Goal: Task Accomplishment & Management: Manage account settings

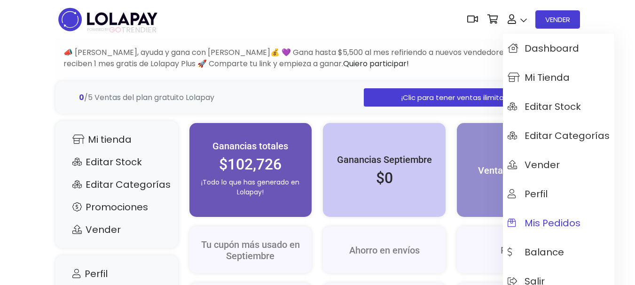
click at [547, 219] on span "Mis pedidos" at bounding box center [544, 223] width 73 height 10
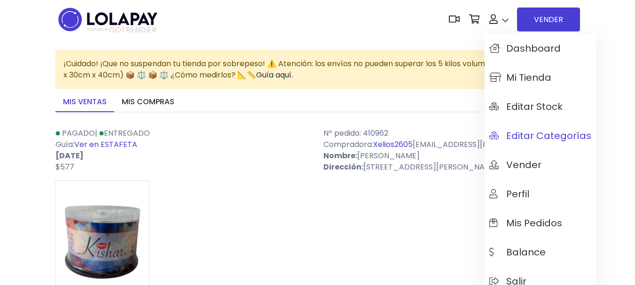
scroll to position [47, 0]
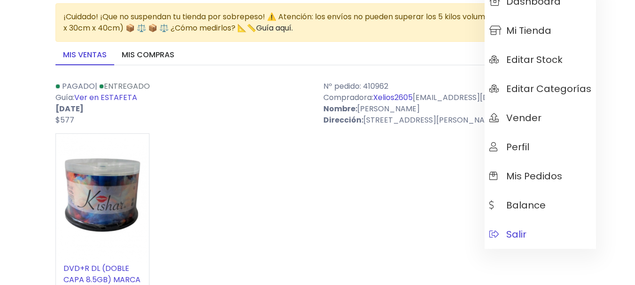
click at [513, 236] on span "Salir" at bounding box center [508, 234] width 37 height 10
